Goal: Download file/media

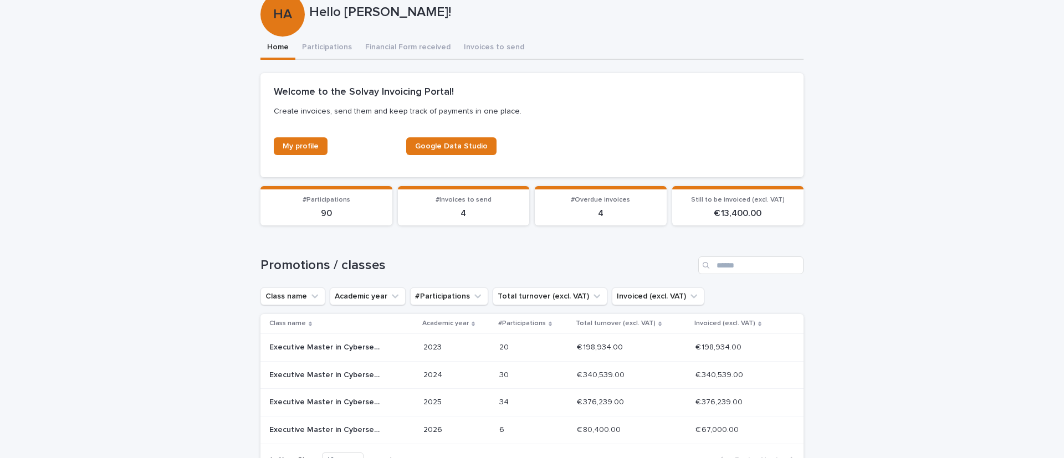
scroll to position [177, 0]
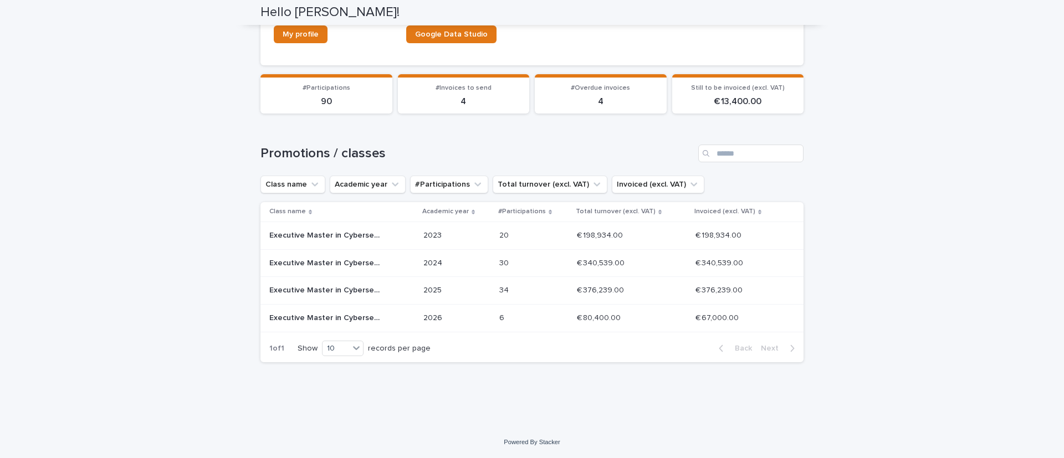
click at [506, 320] on p at bounding box center [526, 318] width 55 height 9
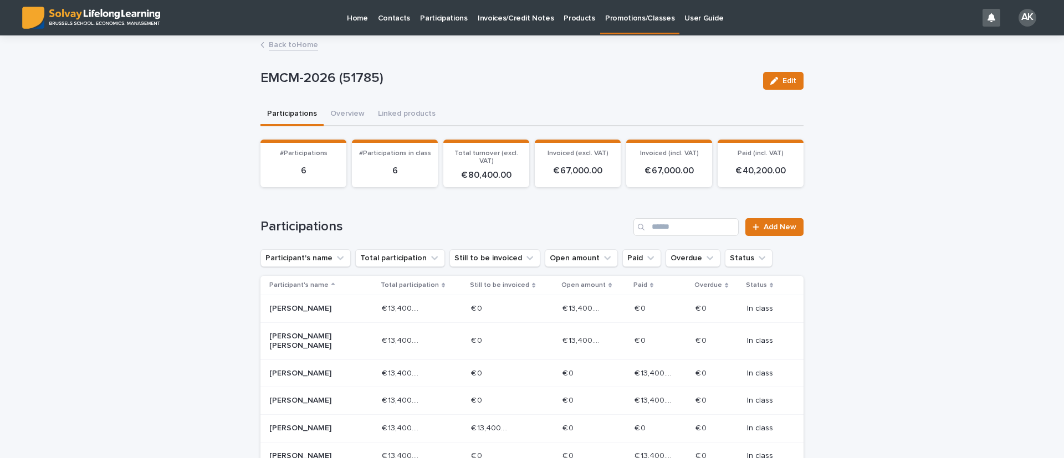
click at [600, 308] on div "€ 13,400.00 € 13,400.00" at bounding box center [594, 309] width 63 height 18
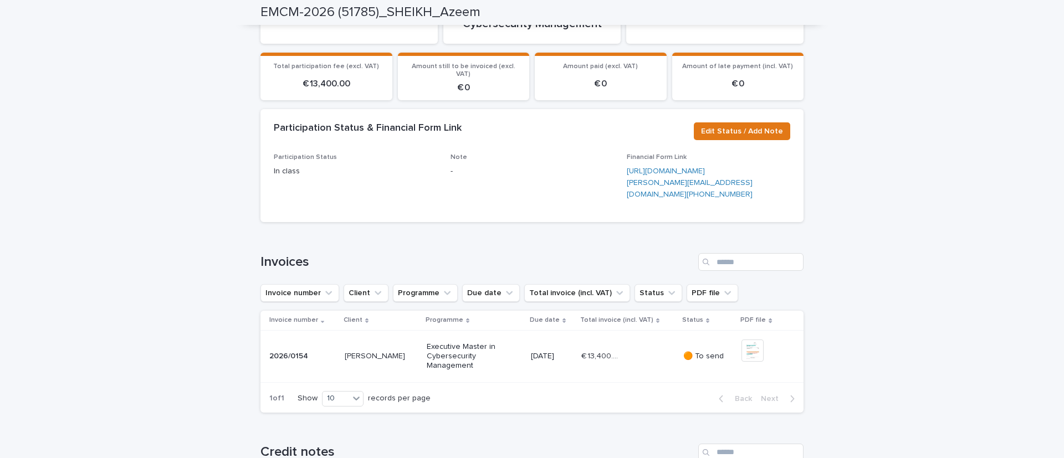
scroll to position [438, 0]
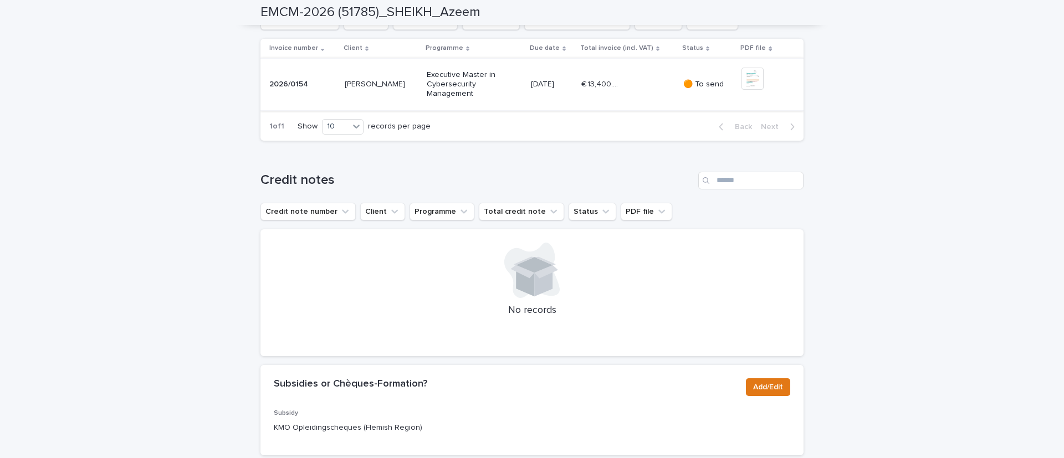
click at [749, 90] on img at bounding box center [753, 79] width 22 height 22
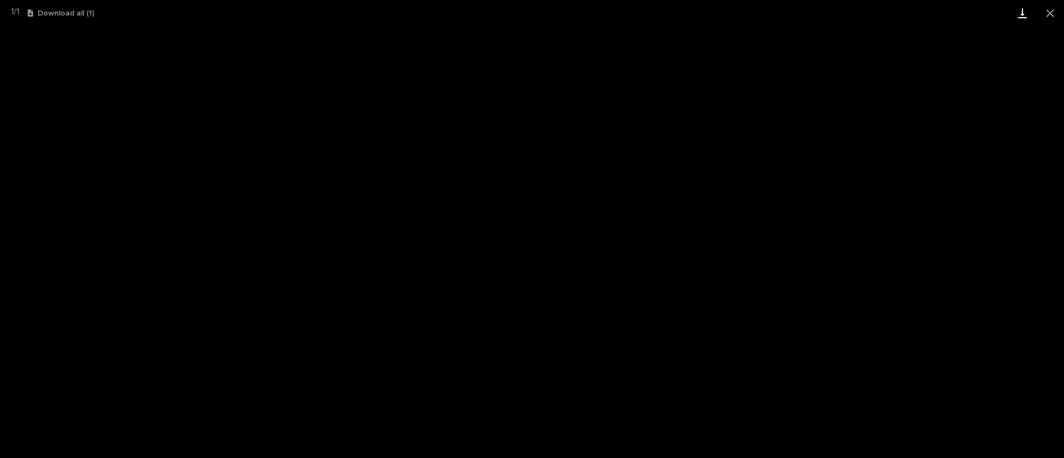
click at [1023, 9] on link "Download" at bounding box center [1023, 13] width 28 height 26
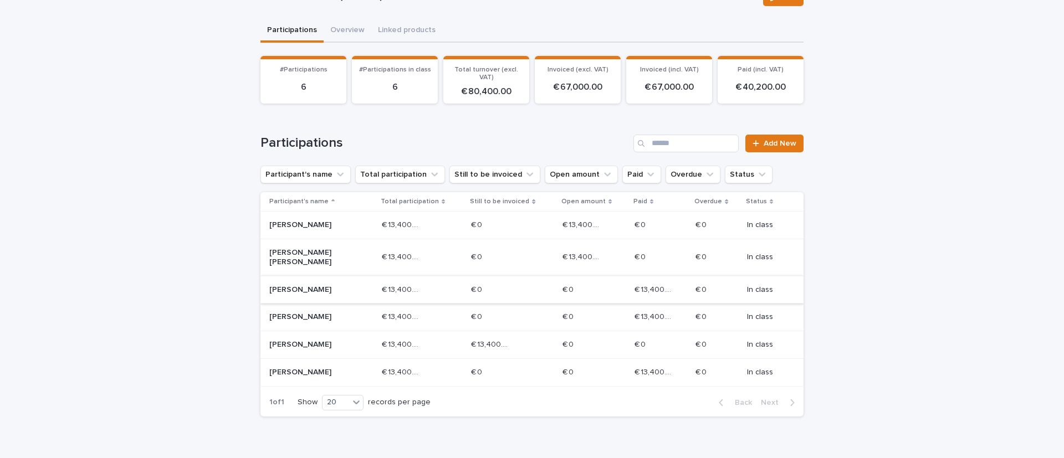
scroll to position [138, 0]
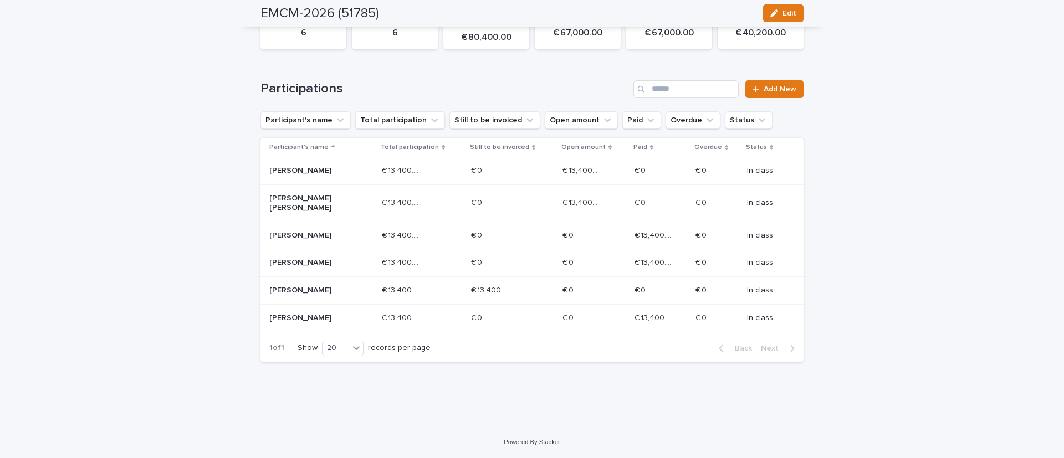
click at [647, 289] on p at bounding box center [654, 290] width 39 height 9
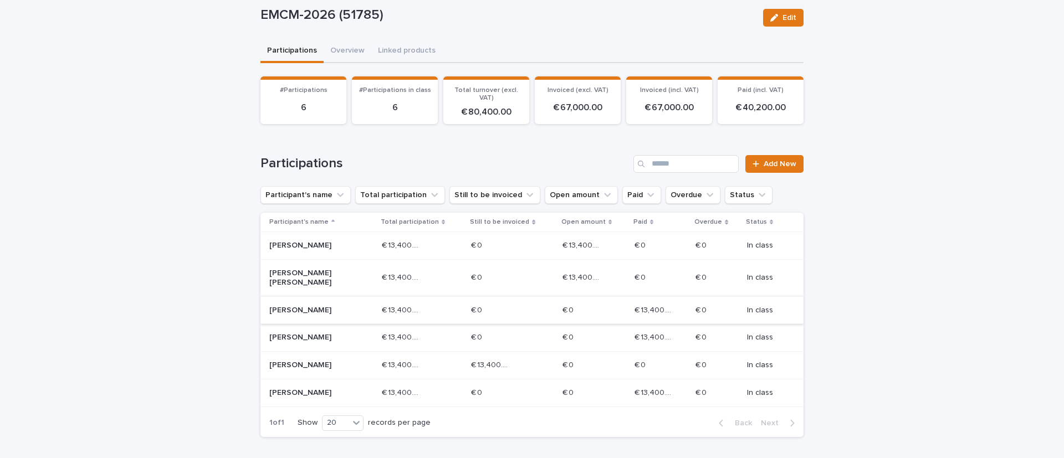
scroll to position [138, 0]
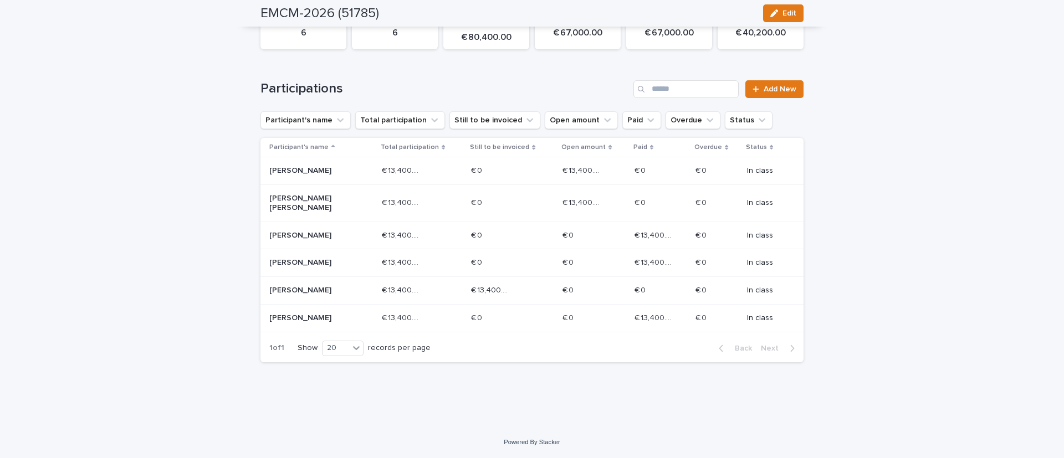
click at [310, 292] on p "[PERSON_NAME]" at bounding box center [308, 290] width 79 height 9
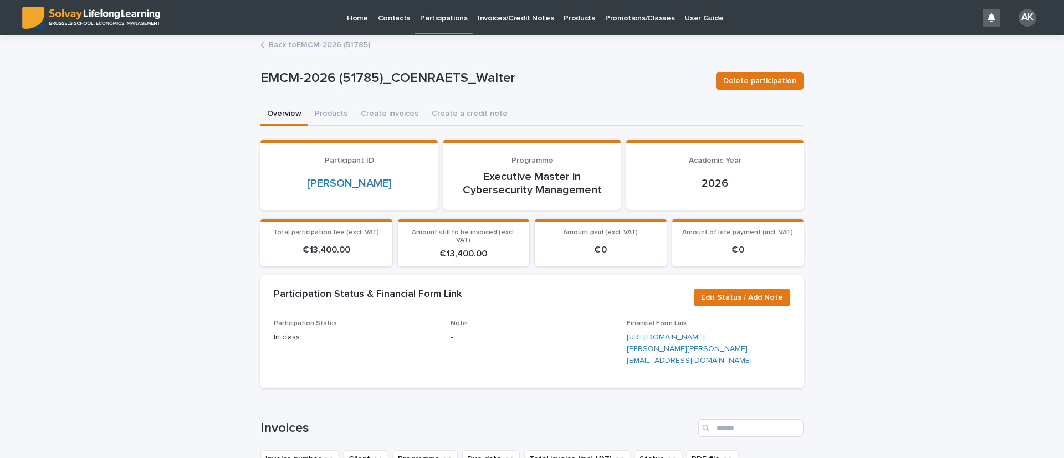
click at [278, 48] on link "Back to EMCM-2026 (51785)" at bounding box center [319, 44] width 101 height 13
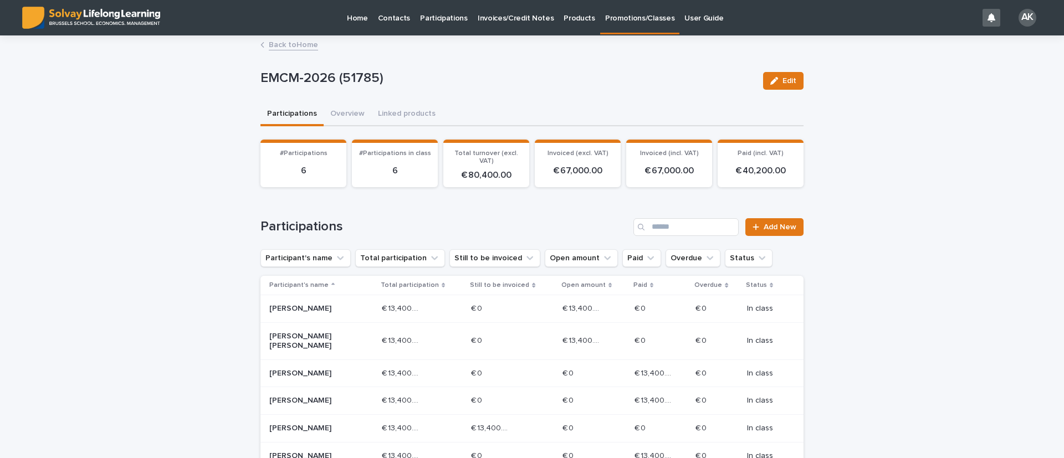
scroll to position [138, 0]
